Goal: Navigation & Orientation: Go to known website

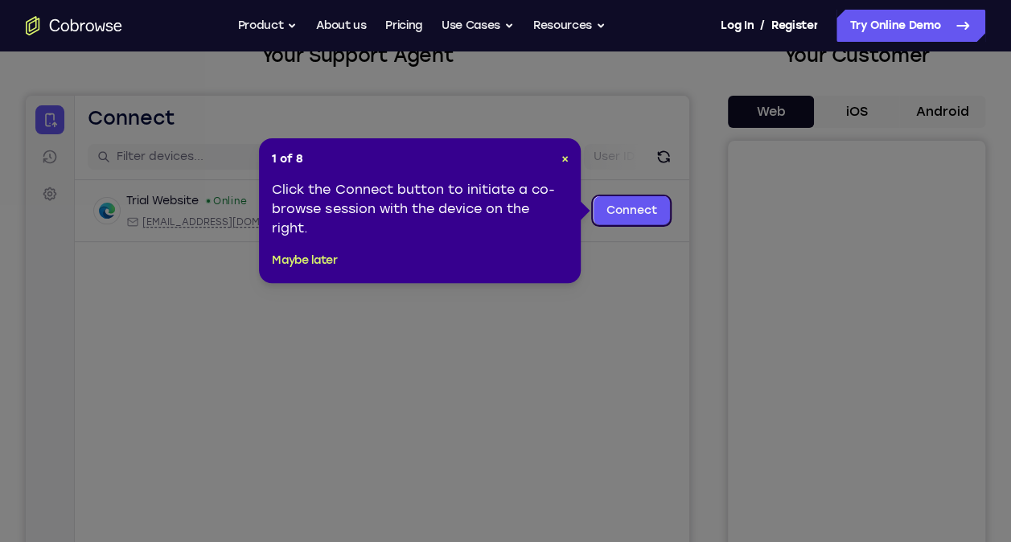
scroll to position [138, 0]
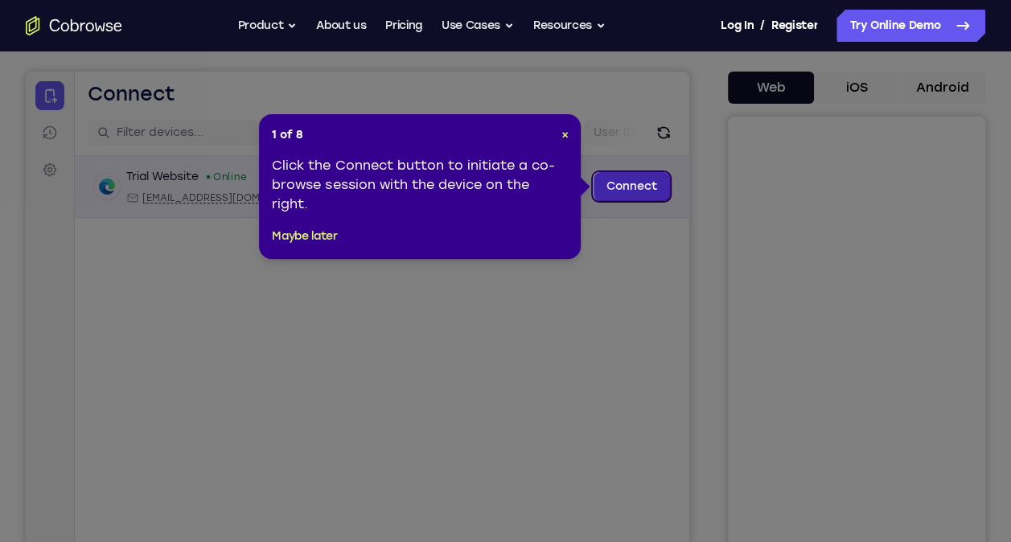
drag, startPoint x: 612, startPoint y: 187, endPoint x: 614, endPoint y: 175, distance: 12.2
click at [614, 175] on link "Connect" at bounding box center [632, 186] width 76 height 29
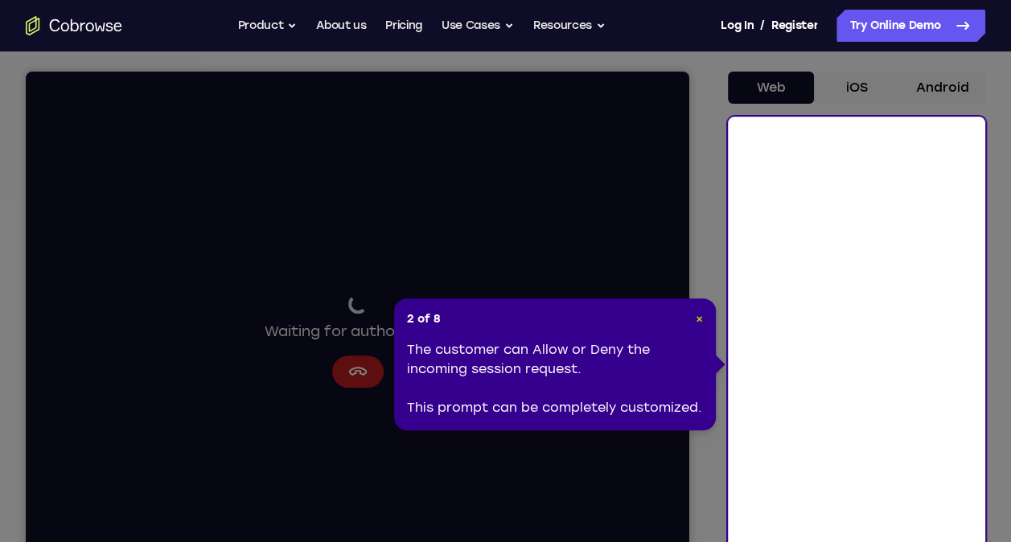
click at [698, 317] on span "×" at bounding box center [699, 319] width 7 height 14
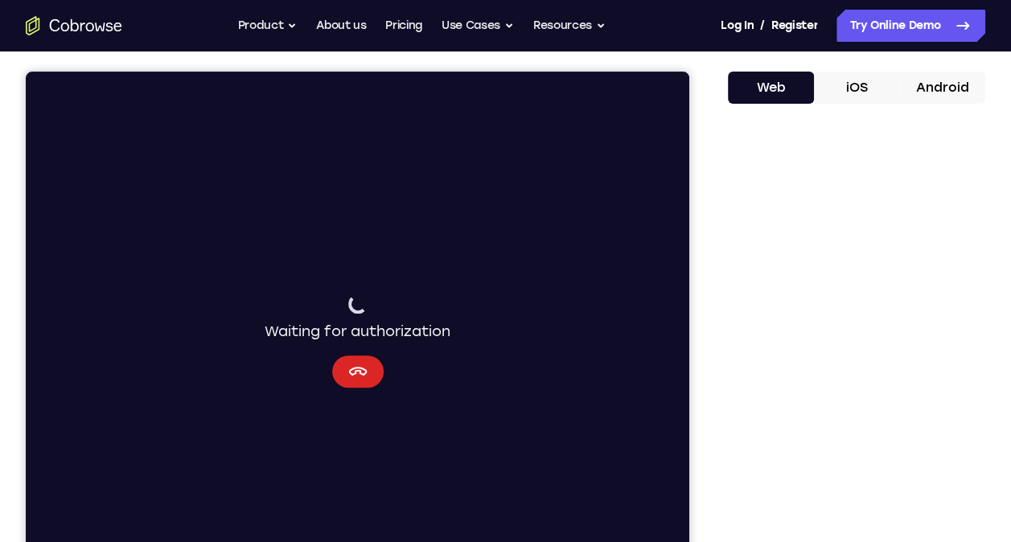
click at [370, 370] on button "Cancel" at bounding box center [357, 371] width 51 height 32
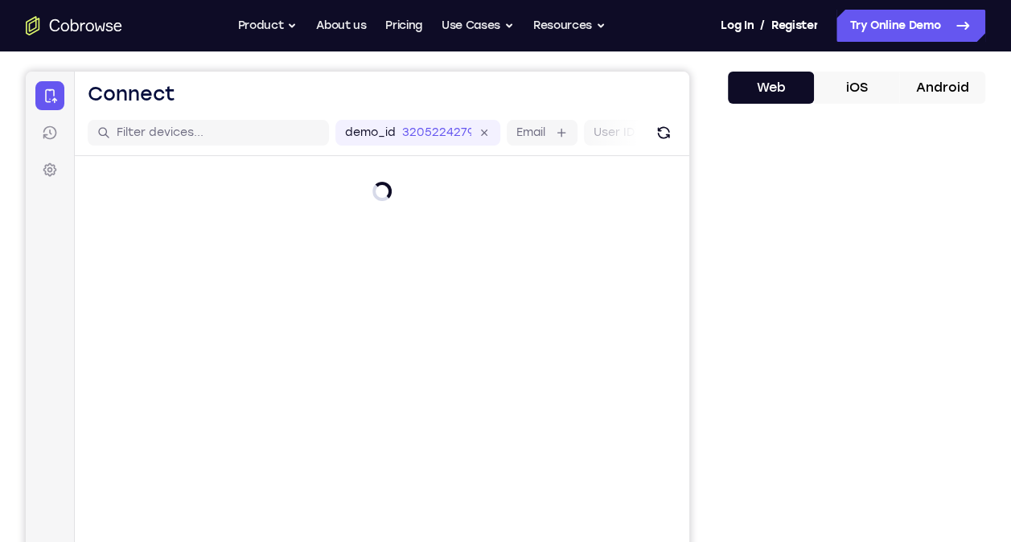
click at [370, 370] on main "demo_id 3205224279 3205224279 Email User ID Device ID Device name 6-digit code …" at bounding box center [382, 379] width 614 height 539
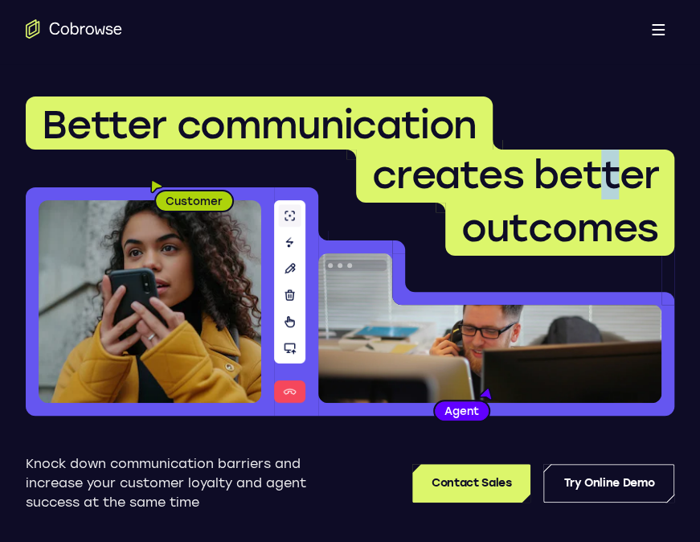
drag, startPoint x: 595, startPoint y: 127, endPoint x: 619, endPoint y: 135, distance: 25.4
click at [619, 135] on h1 "Better communication creates better outcomes" at bounding box center [350, 176] width 649 height 159
